Goal: Task Accomplishment & Management: Manage account settings

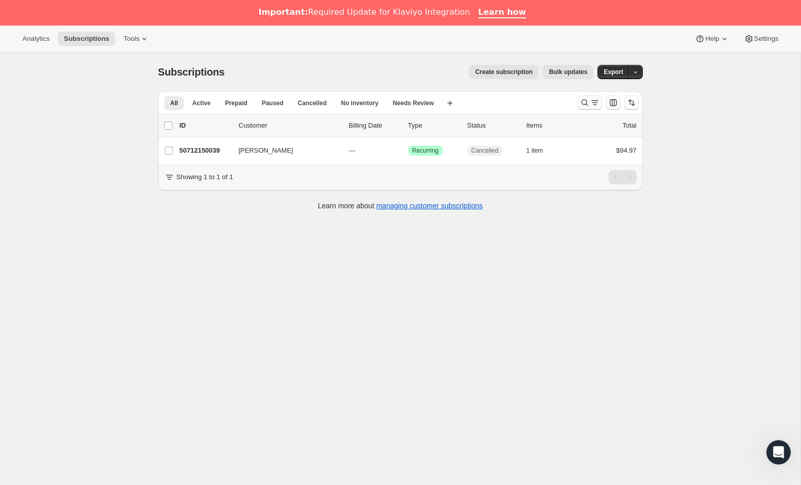
click at [582, 105] on icon "Search and filter results" at bounding box center [585, 102] width 10 height 10
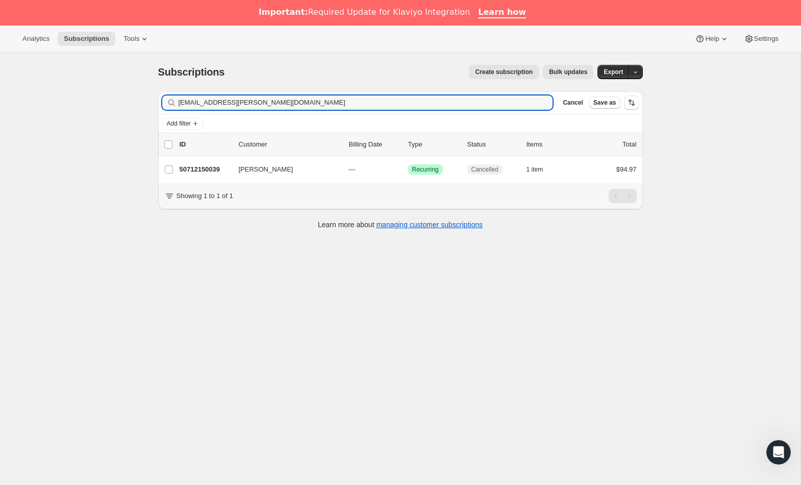
drag, startPoint x: 251, startPoint y: 101, endPoint x: 159, endPoint y: 94, distance: 91.6
click at [159, 94] on div "Filter subscribers [EMAIL_ADDRESS][PERSON_NAME][DOMAIN_NAME] Clear Cancel Save …" at bounding box center [400, 102] width 485 height 22
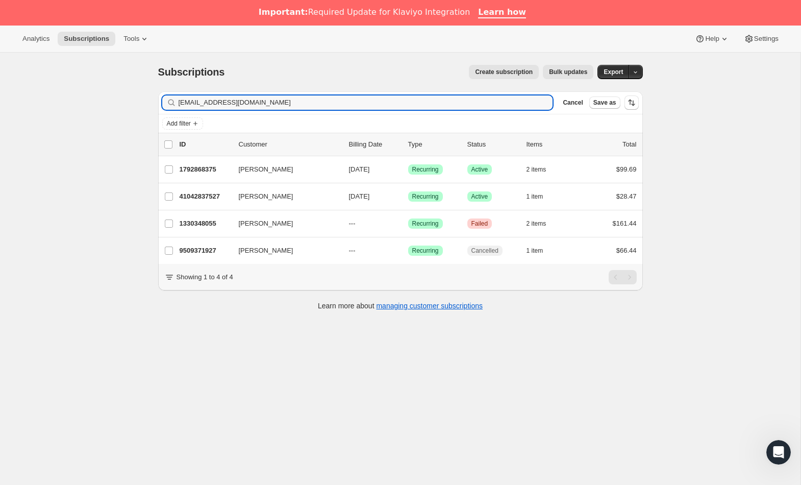
type input "[EMAIL_ADDRESS][DOMAIN_NAME]"
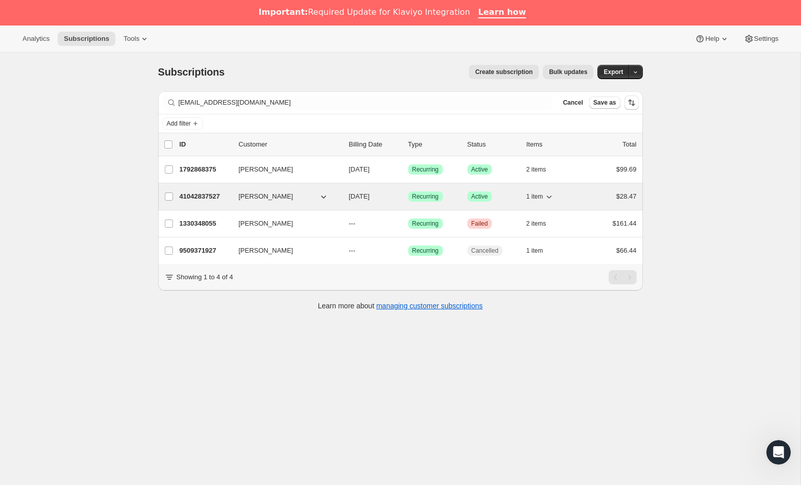
click at [210, 192] on p "41042837527" at bounding box center [205, 196] width 51 height 10
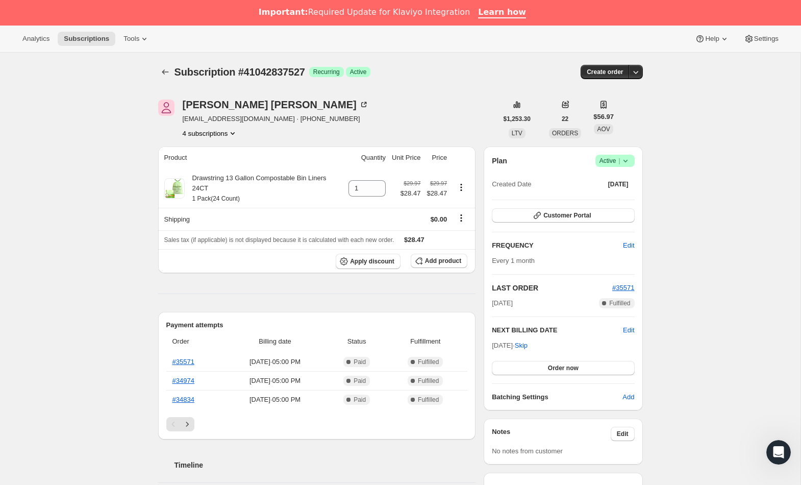
click at [623, 165] on icon at bounding box center [625, 161] width 10 height 10
click at [616, 193] on span "Cancel subscription" at bounding box center [612, 198] width 58 height 10
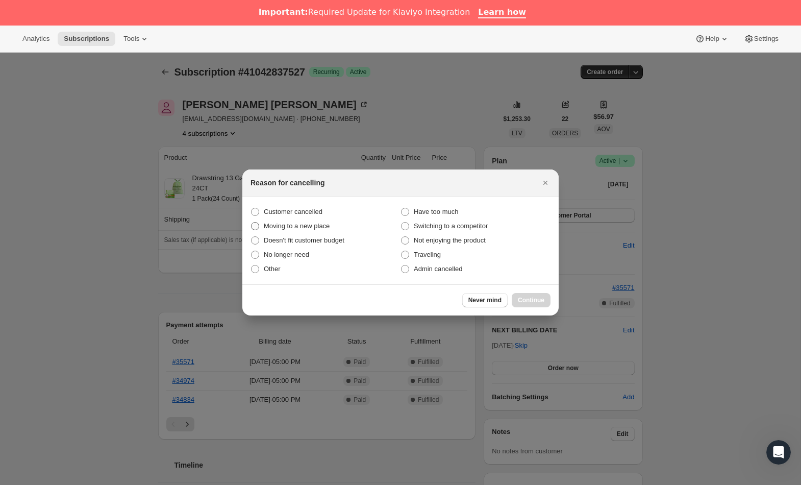
drag, startPoint x: 311, startPoint y: 212, endPoint x: 364, endPoint y: 232, distance: 57.2
click at [311, 212] on span "Customer cancelled" at bounding box center [293, 212] width 59 height 8
click at [252, 208] on input "Customer cancelled" at bounding box center [251, 208] width 1 height 1
radio input "true"
click at [525, 298] on span "Continue" at bounding box center [531, 300] width 27 height 8
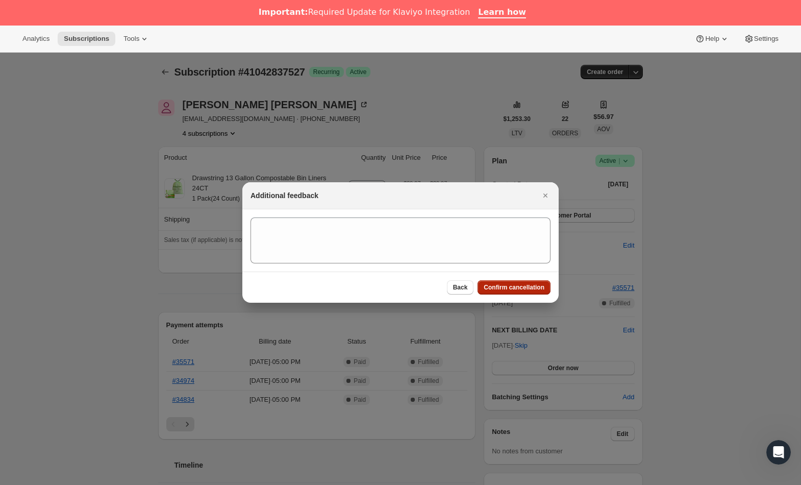
click at [513, 289] on span "Confirm cancellation" at bounding box center [514, 287] width 61 height 8
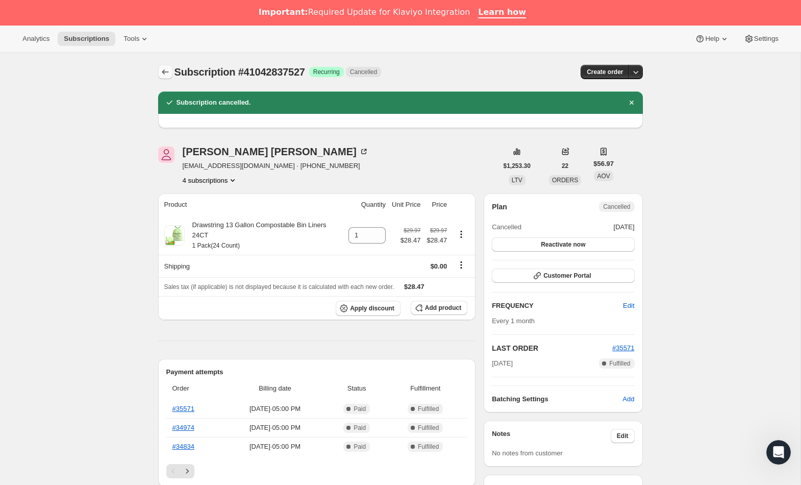
click at [161, 68] on icon "Subscriptions" at bounding box center [165, 72] width 10 height 10
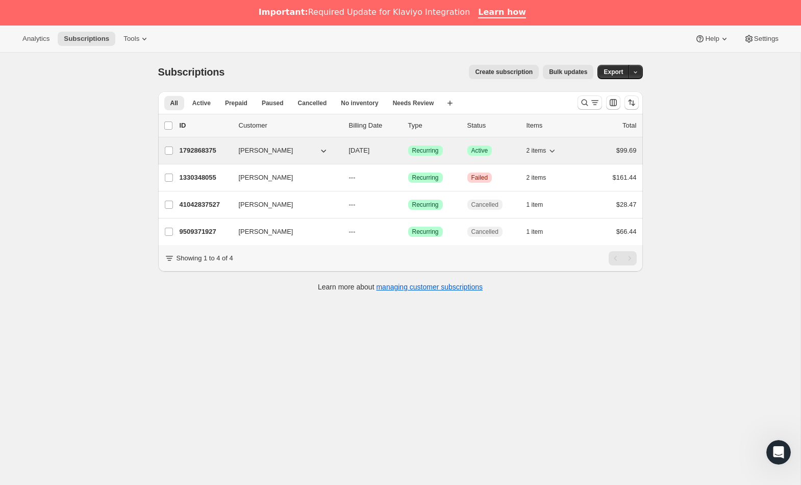
click at [213, 150] on p "1792868375" at bounding box center [205, 150] width 51 height 10
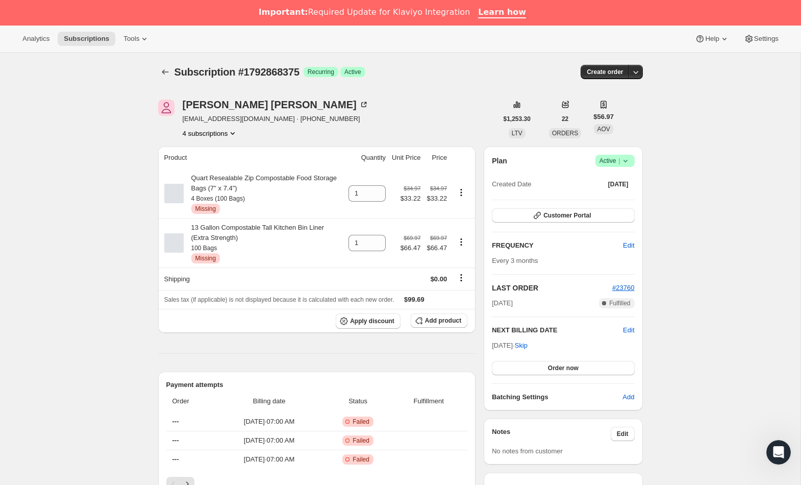
click at [625, 159] on icon at bounding box center [625, 161] width 10 height 10
click at [607, 195] on span "Cancel subscription" at bounding box center [612, 198] width 58 height 8
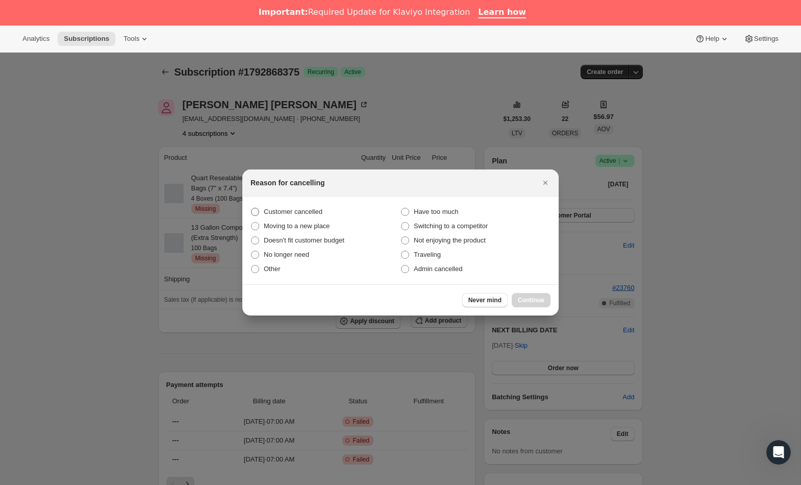
click at [302, 212] on span "Customer cancelled" at bounding box center [293, 212] width 59 height 8
click at [252, 208] on input "Customer cancelled" at bounding box center [251, 208] width 1 height 1
radio input "true"
click at [531, 299] on span "Continue" at bounding box center [531, 300] width 27 height 8
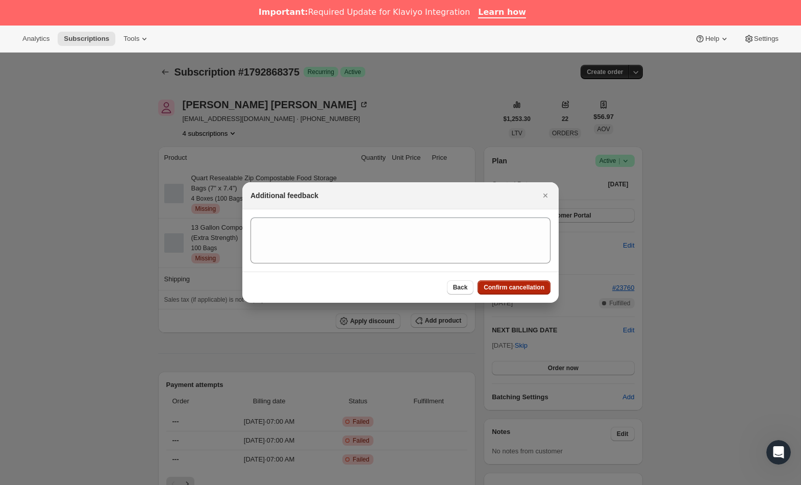
click at [505, 285] on span "Confirm cancellation" at bounding box center [514, 287] width 61 height 8
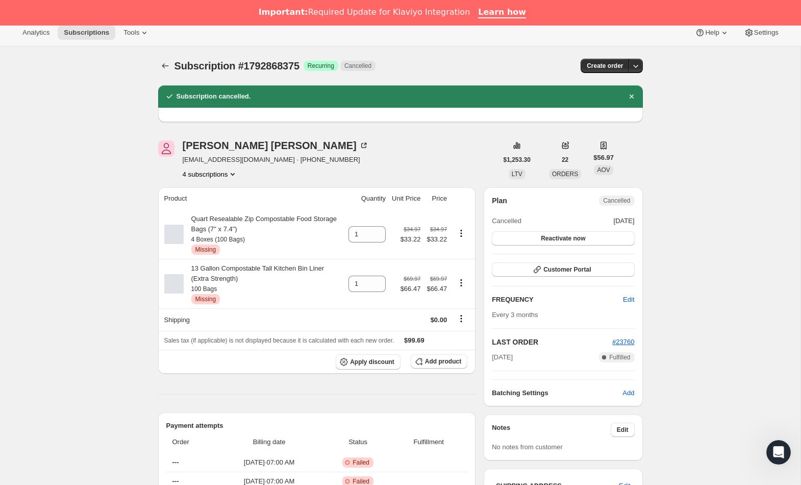
scroll to position [5, 0]
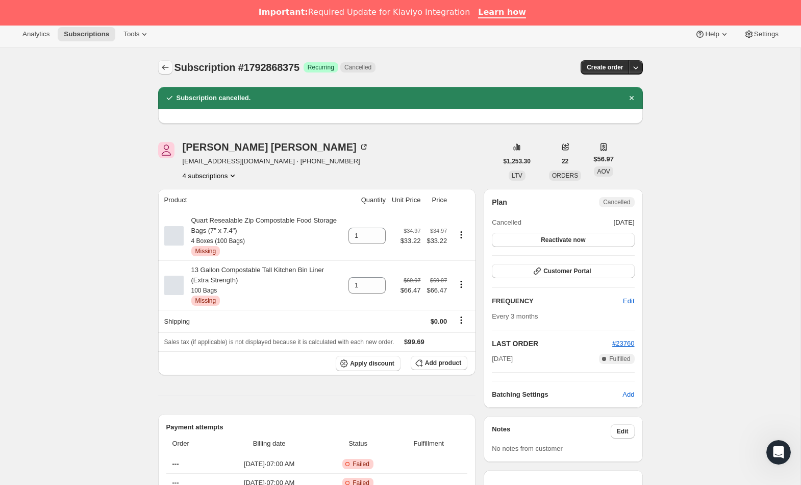
click at [166, 70] on icon "Subscriptions" at bounding box center [165, 67] width 10 height 10
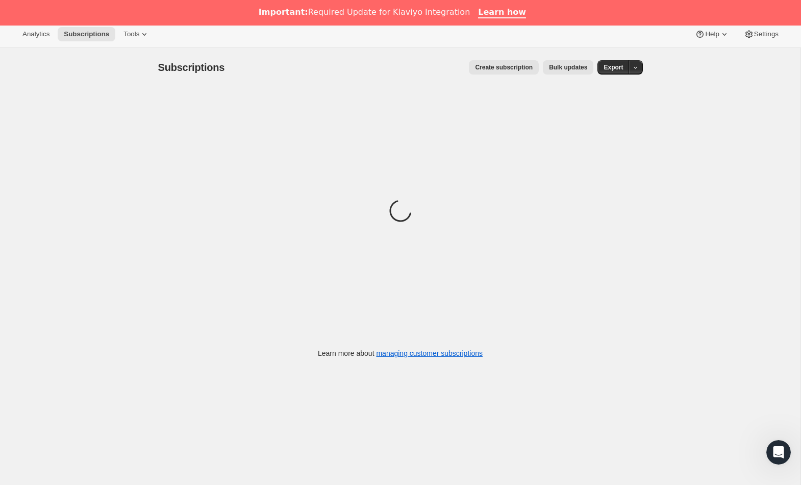
scroll to position [6, 0]
